Goal: Task Accomplishment & Management: Manage account settings

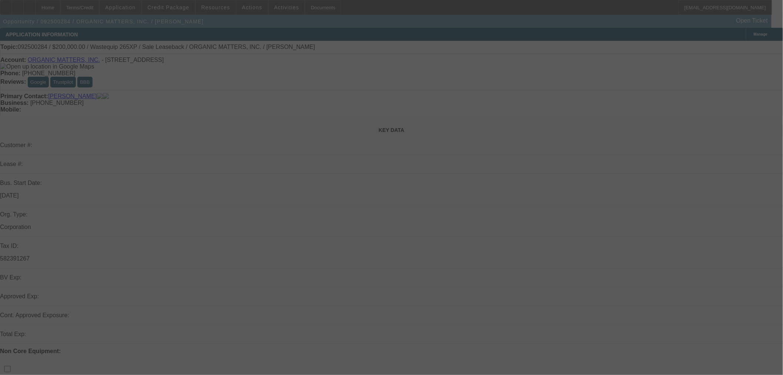
select select "0"
select select "2"
select select "0"
select select "6"
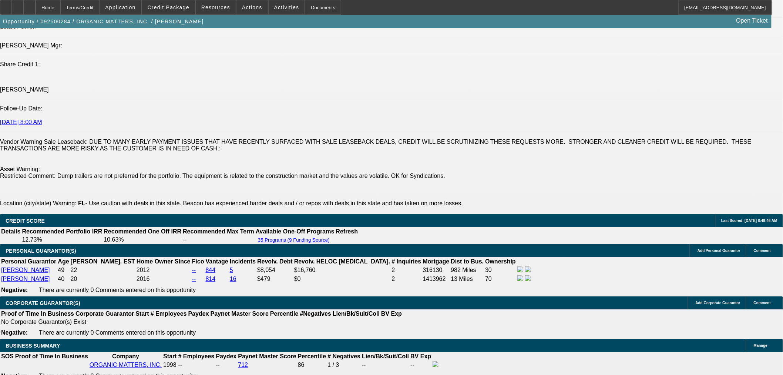
scroll to position [1097, 0]
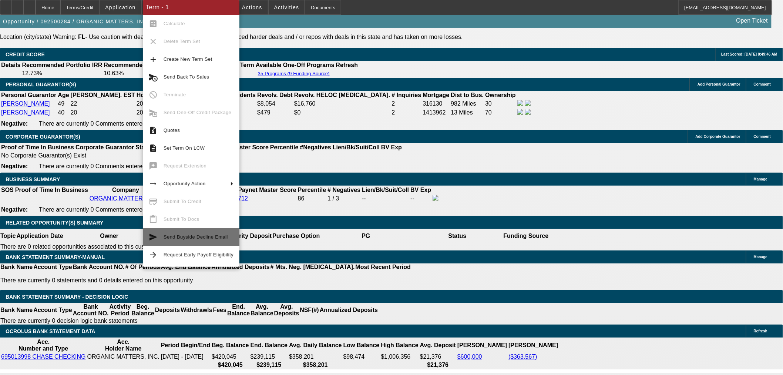
click at [206, 237] on span "Send Buyside Decline Email" at bounding box center [196, 237] width 64 height 6
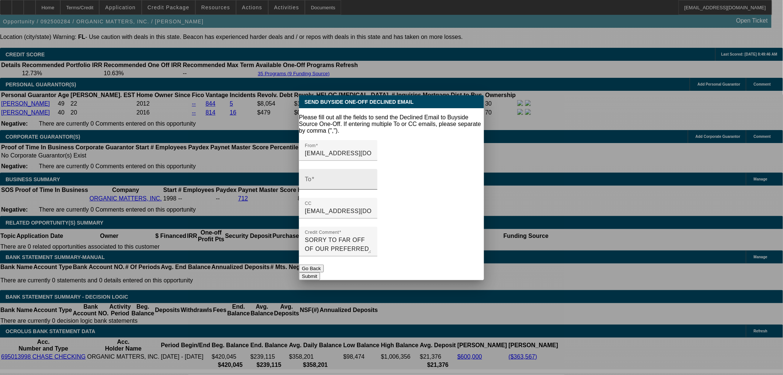
click at [333, 178] on input "To" at bounding box center [338, 182] width 67 height 9
paste input "[EMAIL_ADDRESS][DOMAIN_NAME]"
type input "[EMAIL_ADDRESS][DOMAIN_NAME]"
click at [320, 272] on button "Submit" at bounding box center [309, 276] width 21 height 8
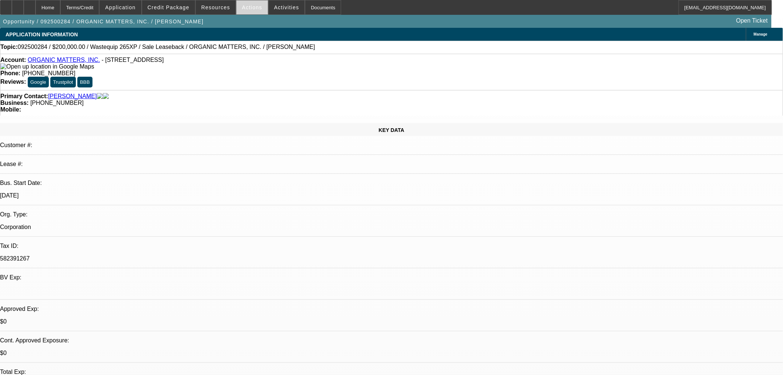
click at [252, 9] on span "Actions" at bounding box center [252, 7] width 20 height 6
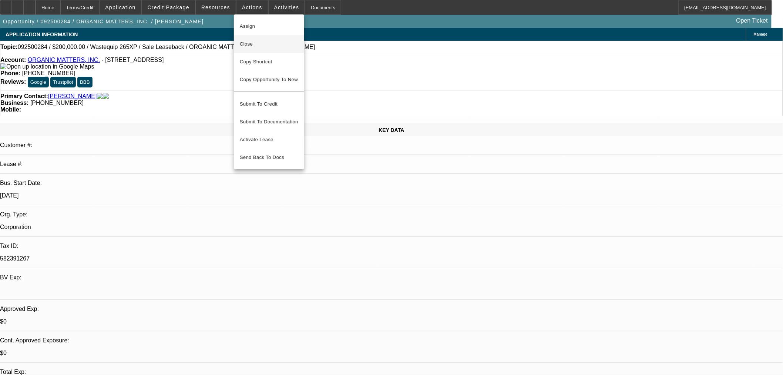
click at [260, 45] on span "Close" at bounding box center [269, 44] width 58 height 9
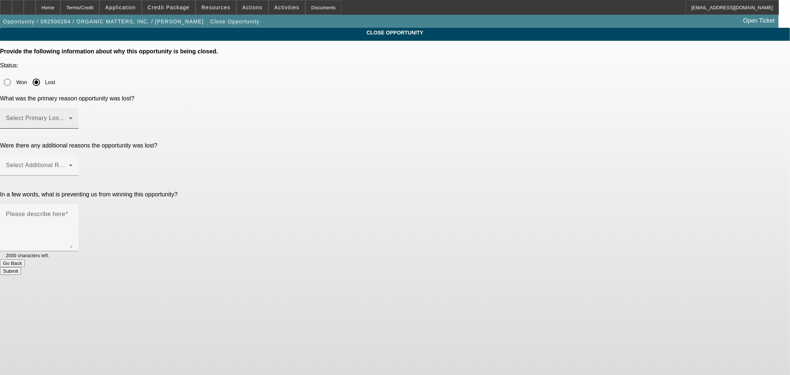
click at [73, 108] on div "Select Primary Lost Reason" at bounding box center [39, 118] width 67 height 21
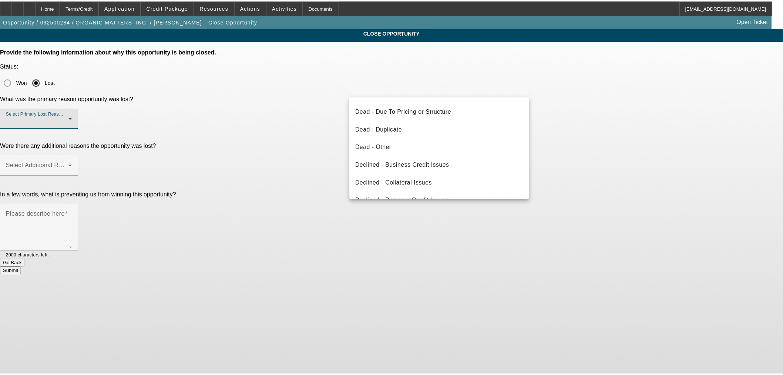
scroll to position [99, 0]
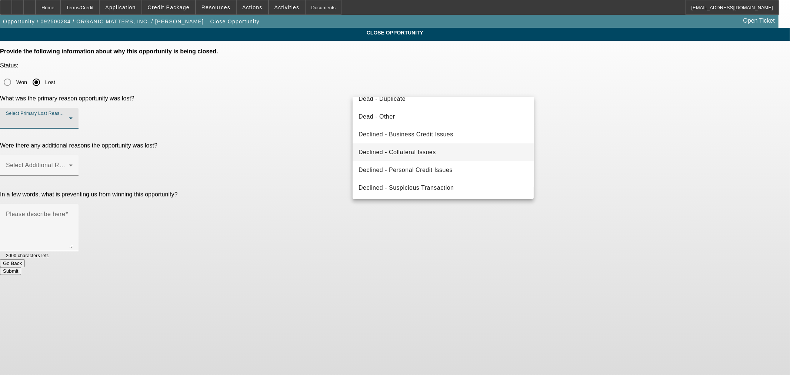
click at [439, 154] on mat-option "Declined - Collateral Issues" at bounding box center [442, 152] width 181 height 18
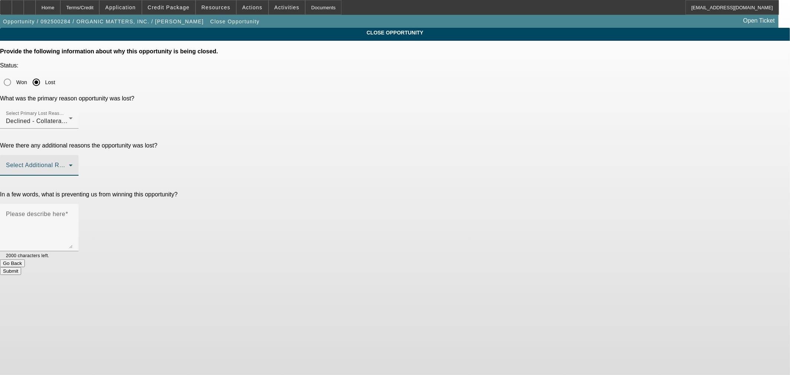
click at [69, 164] on span at bounding box center [37, 168] width 63 height 9
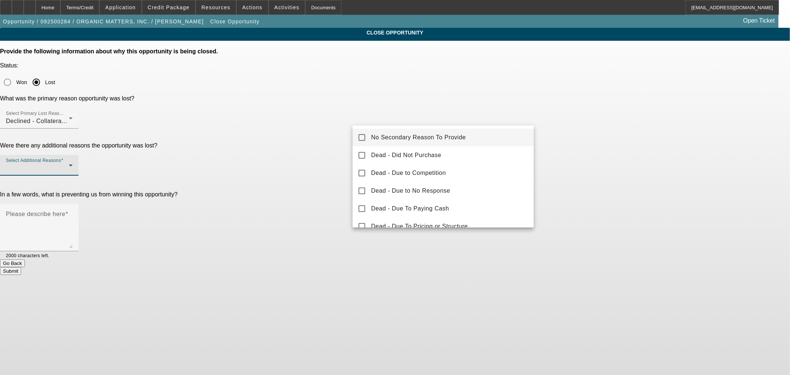
drag, startPoint x: 424, startPoint y: 138, endPoint x: 346, endPoint y: 127, distance: 78.2
click at [422, 137] on span "No Secondary Reason To Provide" at bounding box center [418, 137] width 95 height 9
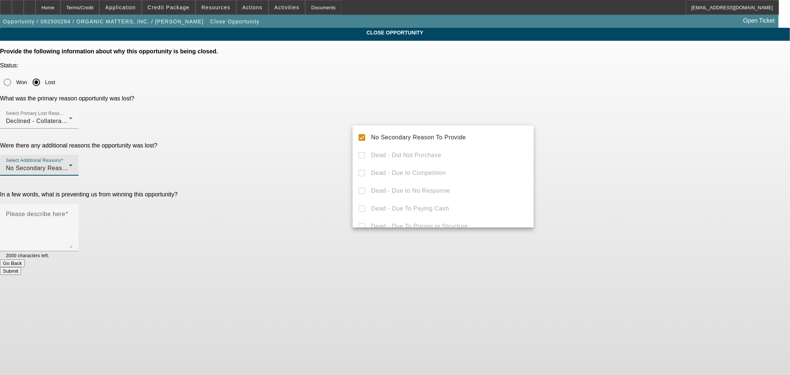
click at [309, 115] on div at bounding box center [395, 187] width 790 height 375
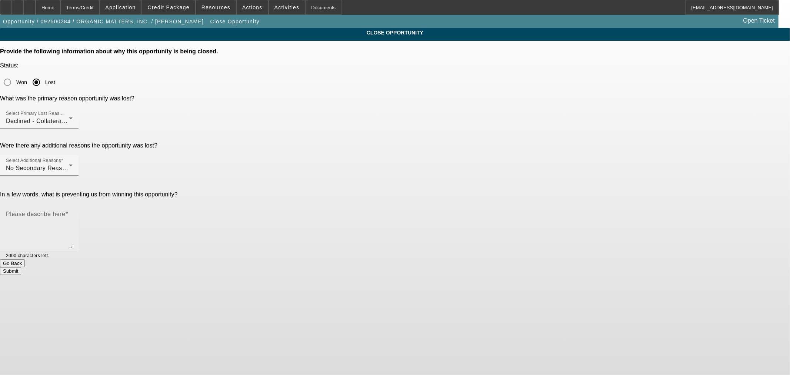
click at [73, 212] on textarea "Please describe here" at bounding box center [39, 230] width 67 height 36
type textarea "W"
type textarea "Big super off core asset / Sales leaseback."
click at [21, 267] on button "Submit" at bounding box center [10, 271] width 21 height 8
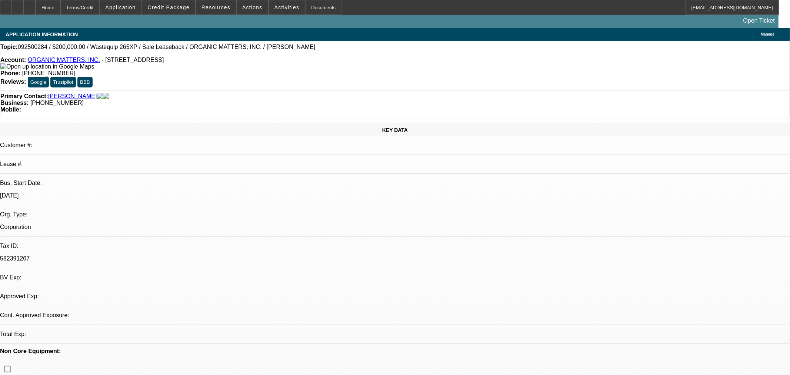
select select "0"
select select "2"
select select "0"
select select "6"
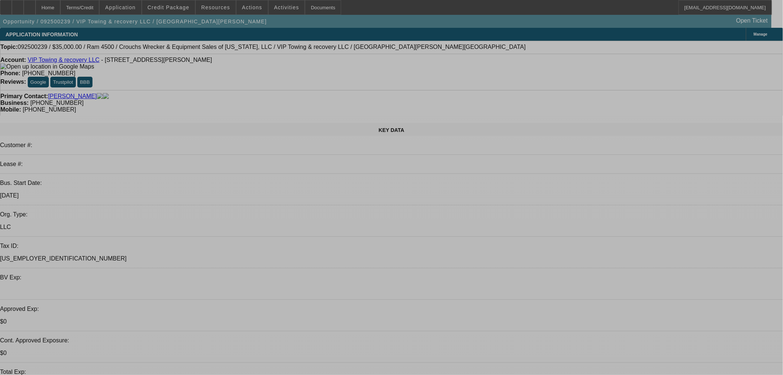
select select "0"
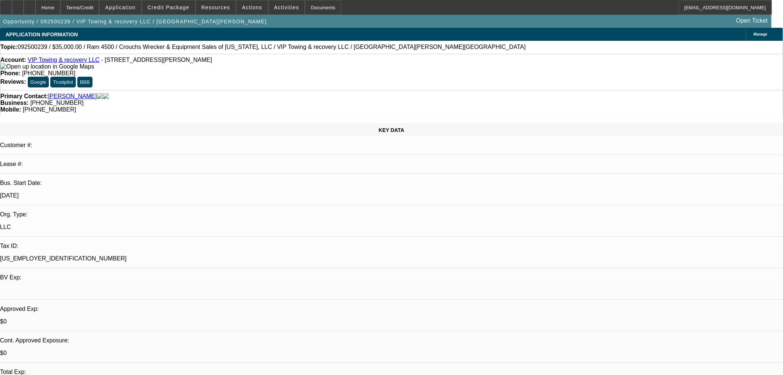
select select "2"
select select "0.1"
select select "4"
select select "0"
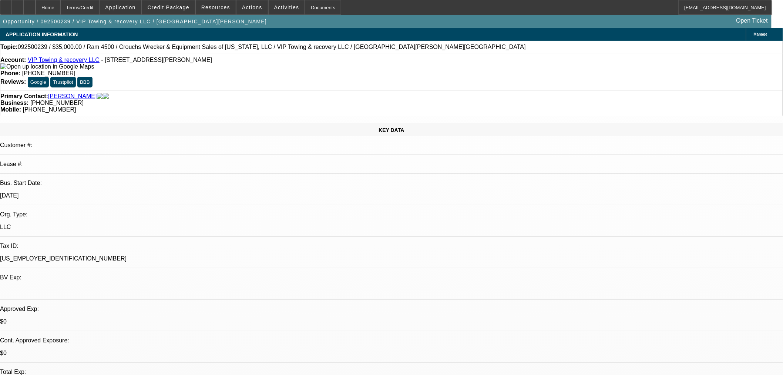
select select "2"
select select "0.1"
select select "4"
select select "0.2"
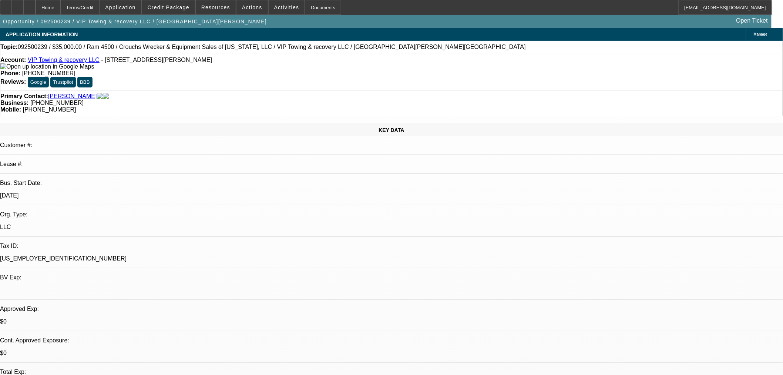
select select "0"
select select "0.1"
select select "4"
select select "0.2"
select select "0"
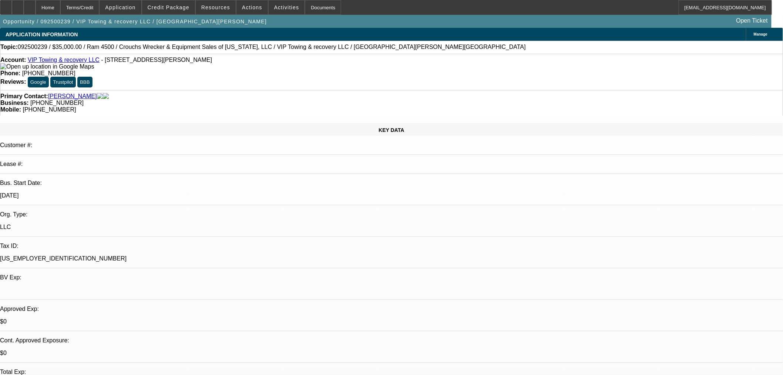
select select "0.1"
select select "4"
